Goal: Manage account settings

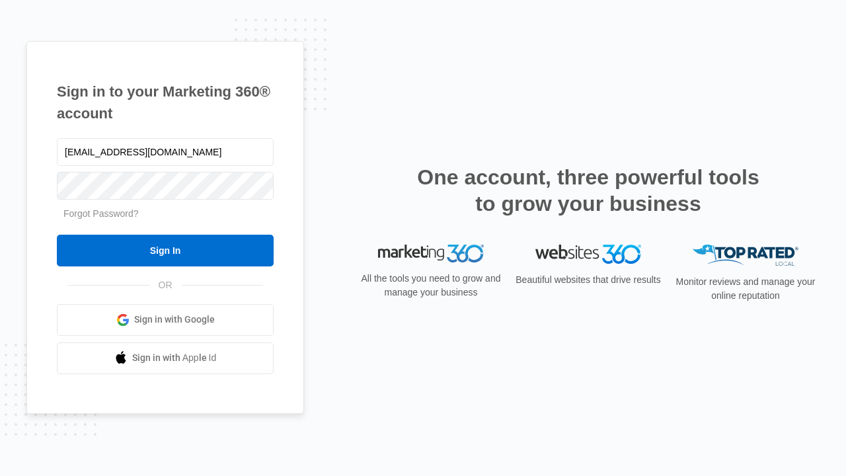
type input "dankie614@gmail.com"
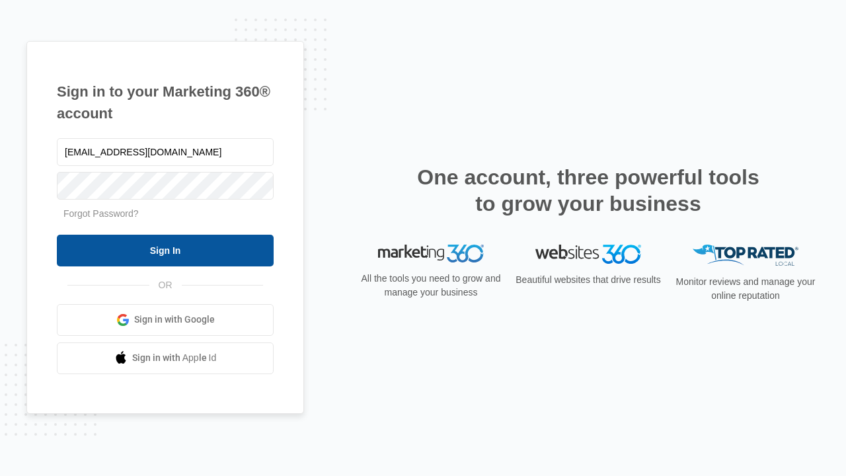
click at [165, 250] on input "Sign In" at bounding box center [165, 251] width 217 height 32
